Goal: Navigation & Orientation: Find specific page/section

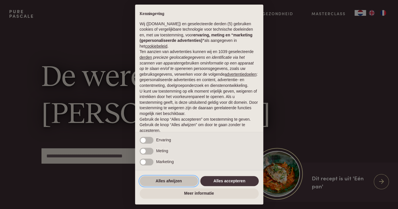
click at [180, 180] on button "Alles afwijzen" at bounding box center [169, 181] width 58 height 10
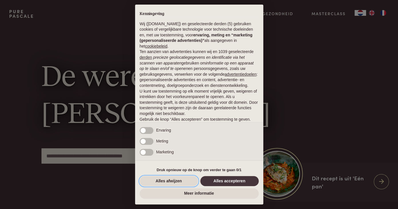
scroll to position [21, 0]
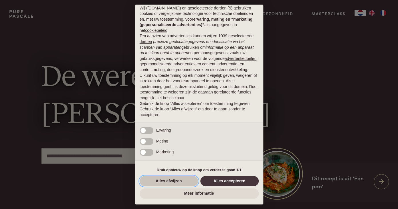
click at [171, 181] on button "Alles afwijzen" at bounding box center [169, 181] width 58 height 10
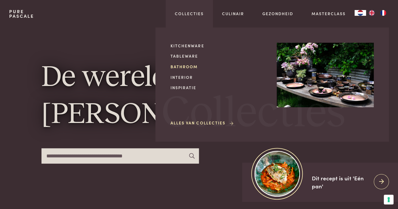
click at [187, 67] on link "Bathroom" at bounding box center [218, 67] width 97 height 6
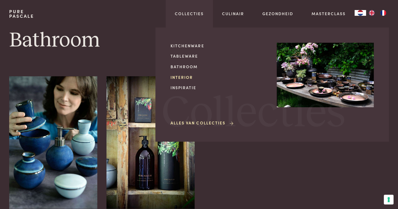
click at [183, 79] on link "Interior" at bounding box center [218, 77] width 97 height 6
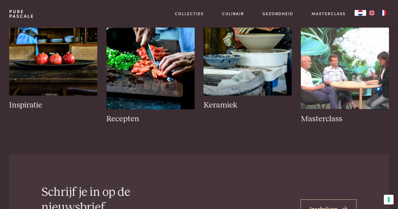
scroll to position [287, 0]
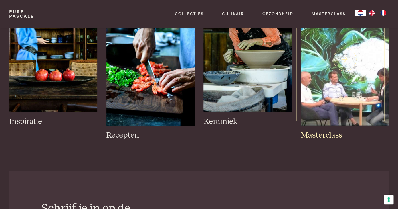
click at [332, 71] on img at bounding box center [345, 59] width 88 height 132
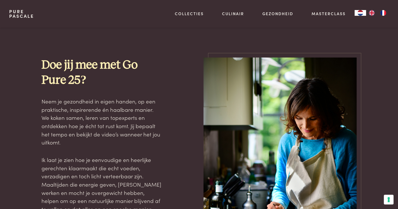
scroll to position [469, 0]
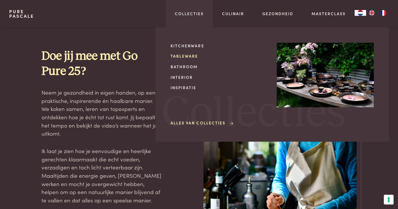
click at [190, 57] on link "Tableware" at bounding box center [218, 56] width 97 height 6
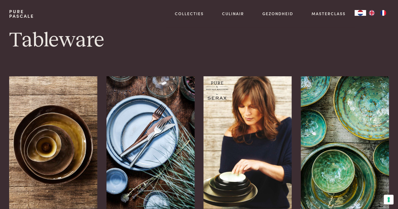
scroll to position [21, 0]
